Goal: Task Accomplishment & Management: Manage account settings

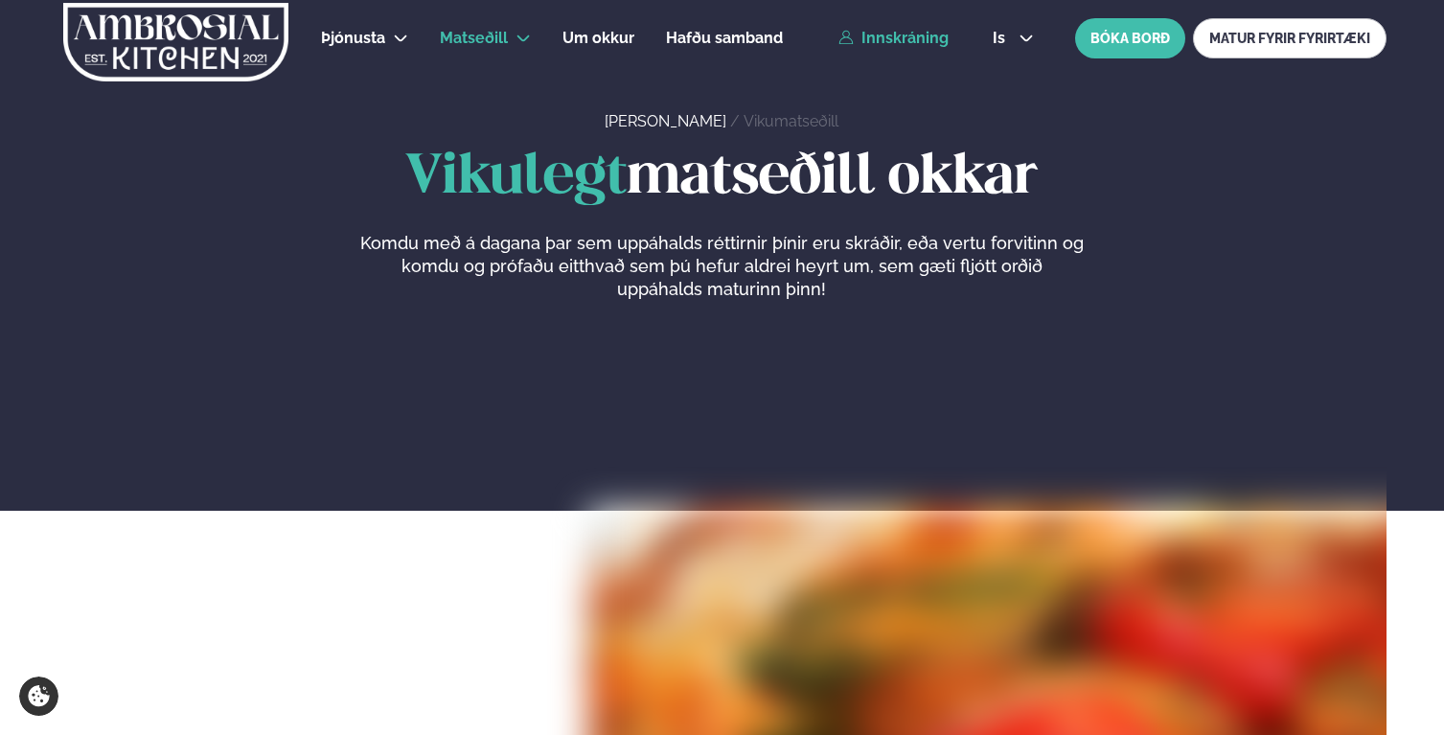
click at [927, 35] on link "Innskráning" at bounding box center [894, 38] width 110 height 17
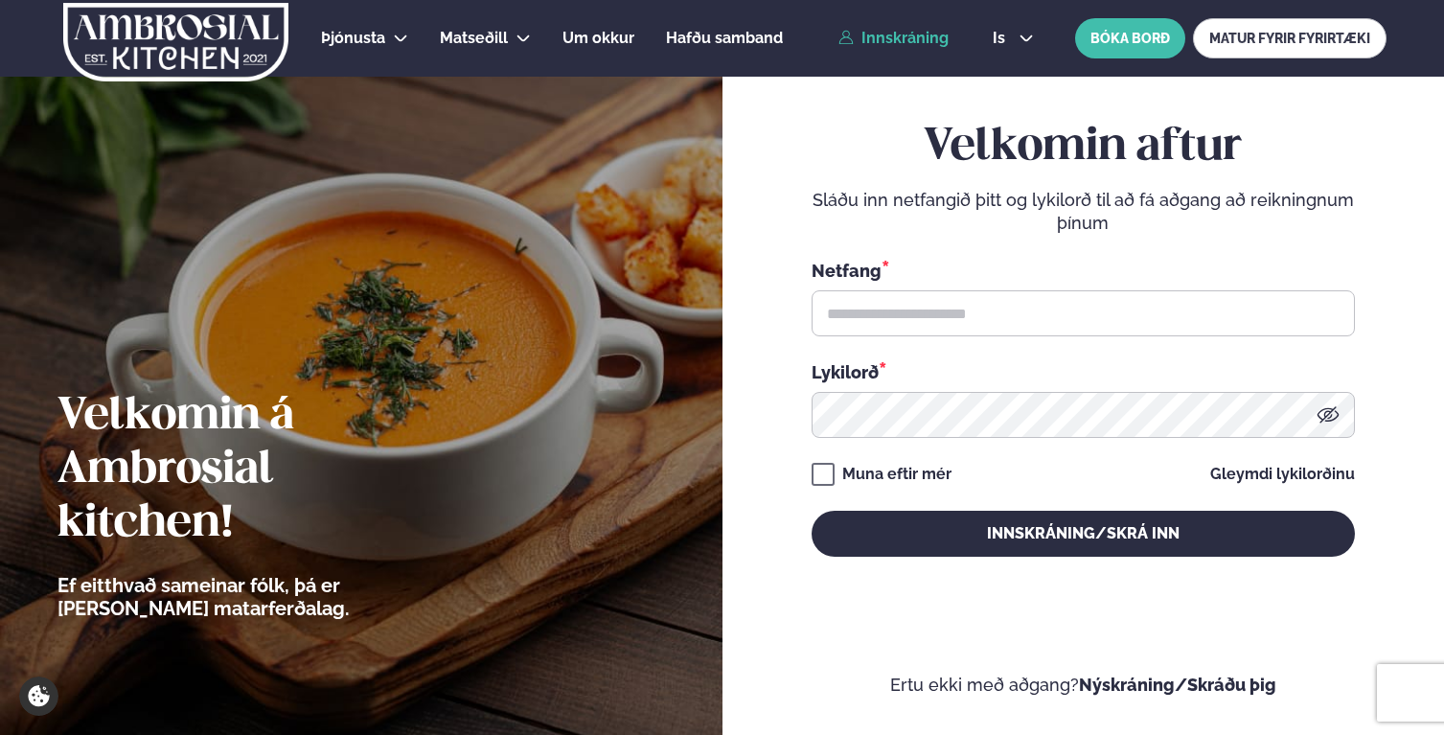
click at [937, 270] on div "Netfang *" at bounding box center [1083, 270] width 543 height 25
click at [938, 281] on div "Netfang *" at bounding box center [1083, 270] width 543 height 25
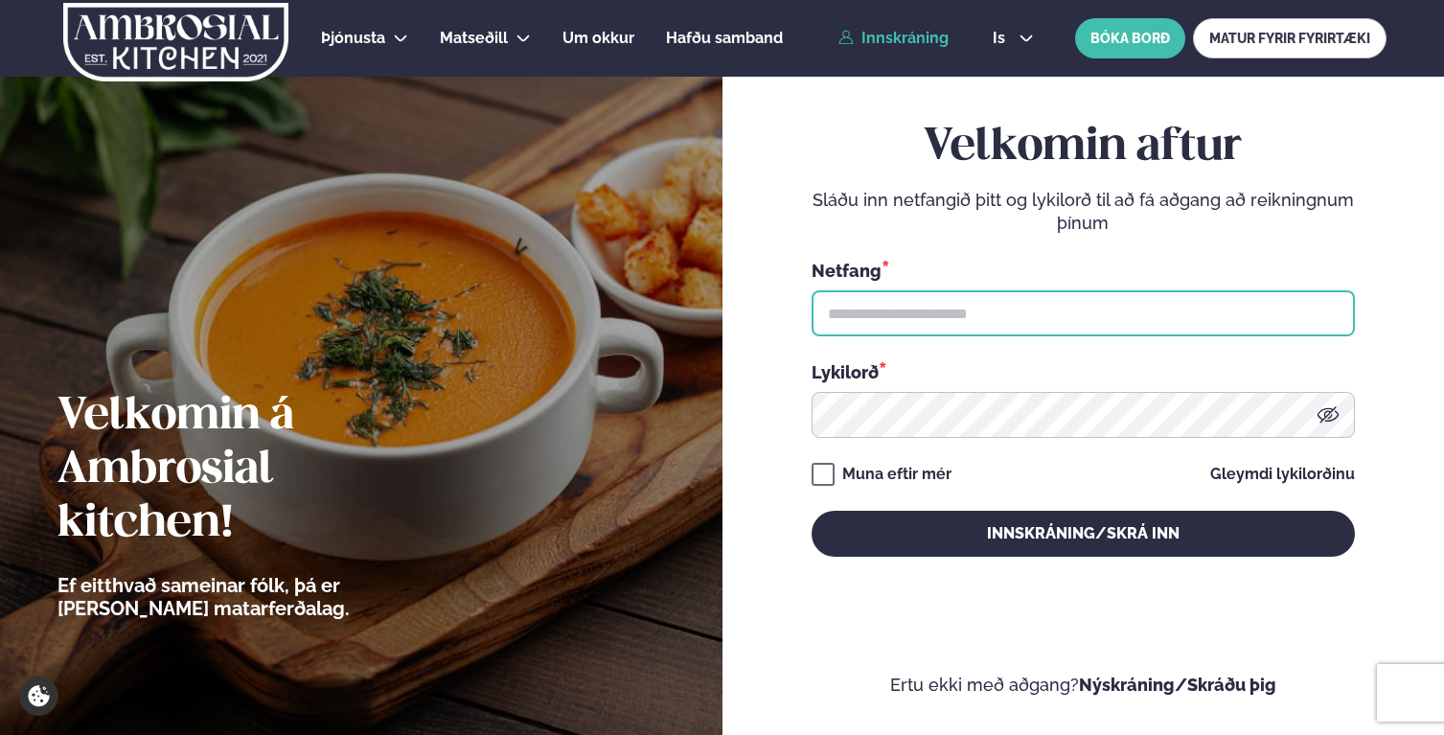
click at [939, 297] on input "text" at bounding box center [1083, 313] width 543 height 46
type input "**********"
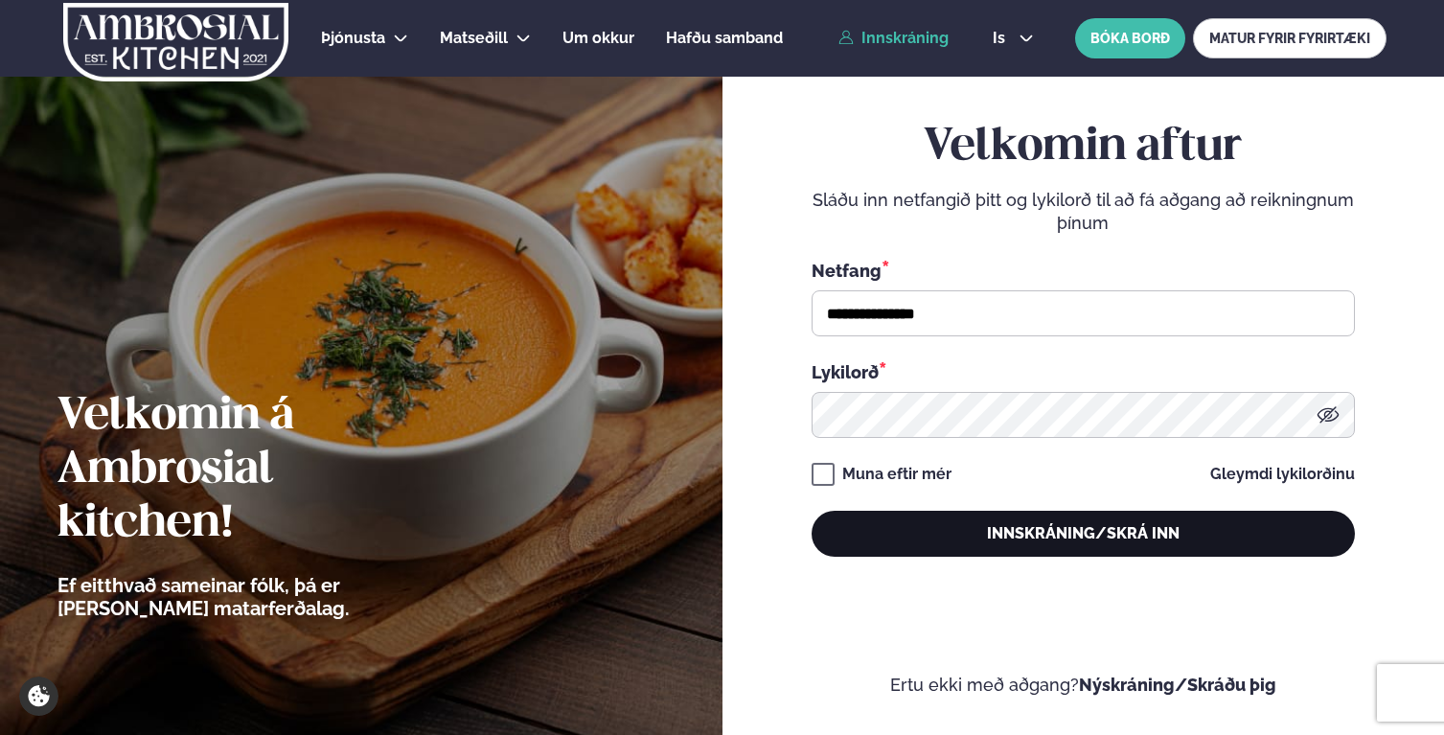
click at [938, 531] on button "Innskráning/Skrá inn" at bounding box center [1083, 534] width 543 height 46
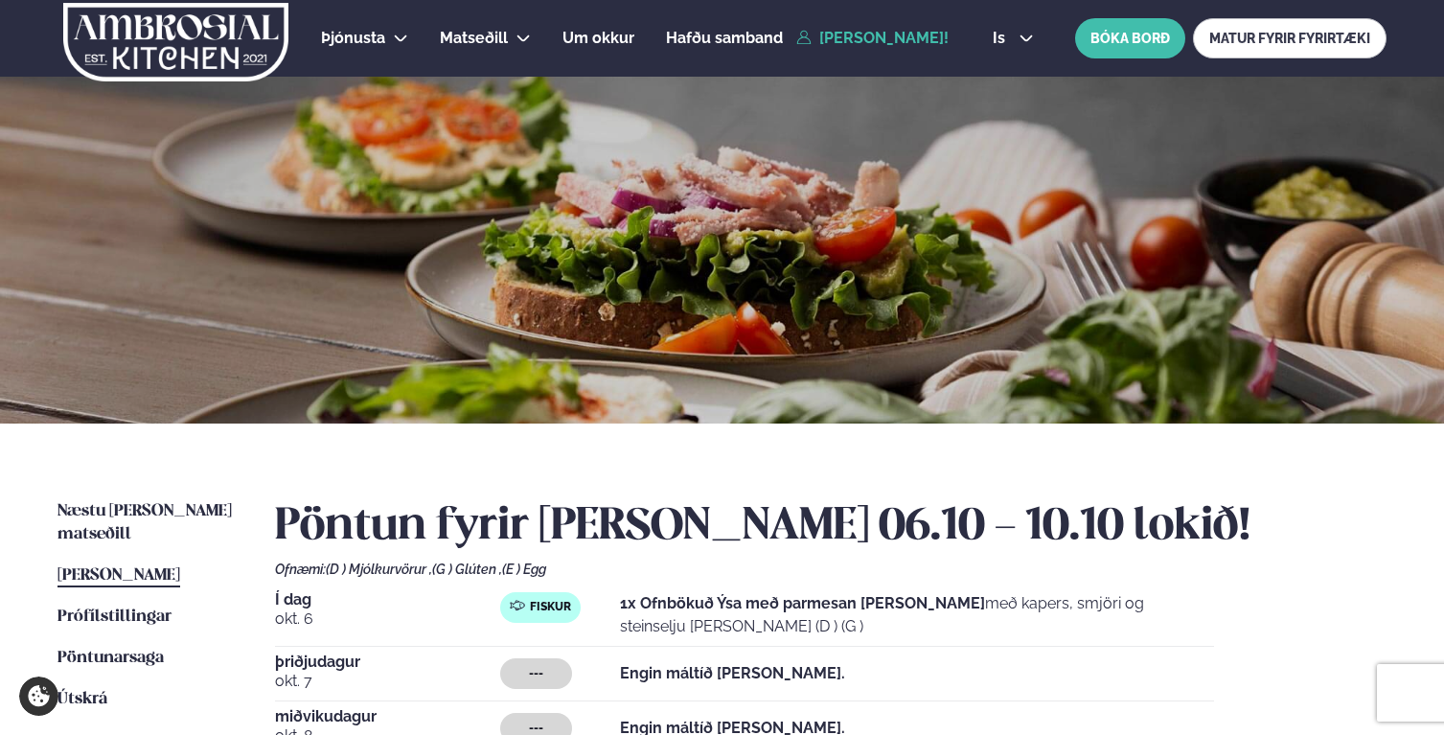
click at [810, 496] on div "Næstu [PERSON_NAME] matseðill Næsta vika [PERSON_NAME] matseðill [PERSON_NAME] …" at bounding box center [722, 734] width 1444 height 621
